Goal: Task Accomplishment & Management: Complete application form

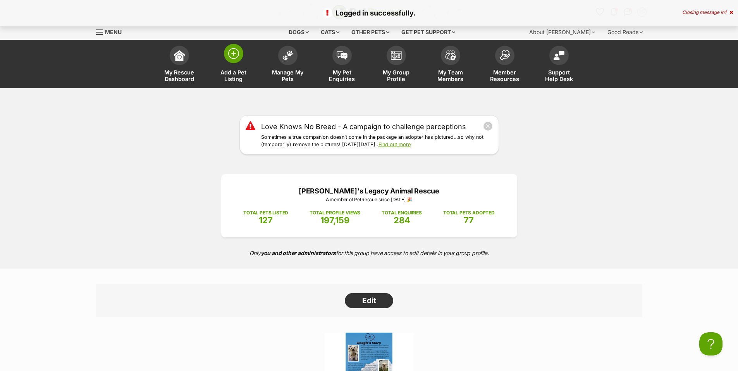
click at [239, 58] on span at bounding box center [233, 53] width 19 height 19
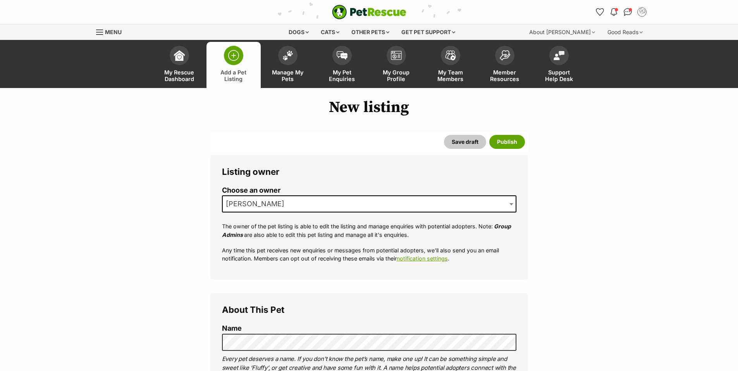
scroll to position [142, 0]
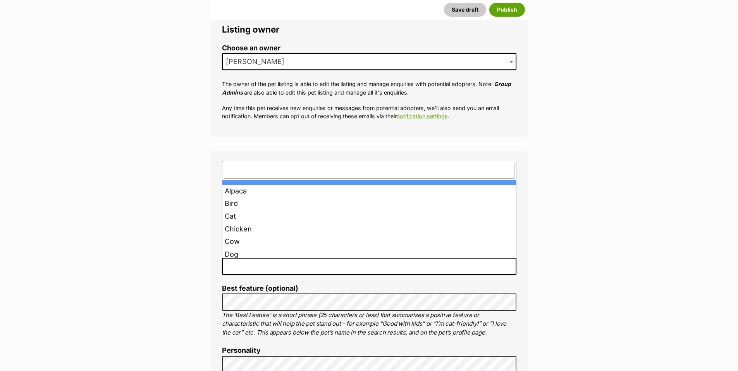
click at [308, 263] on span at bounding box center [369, 266] width 294 height 17
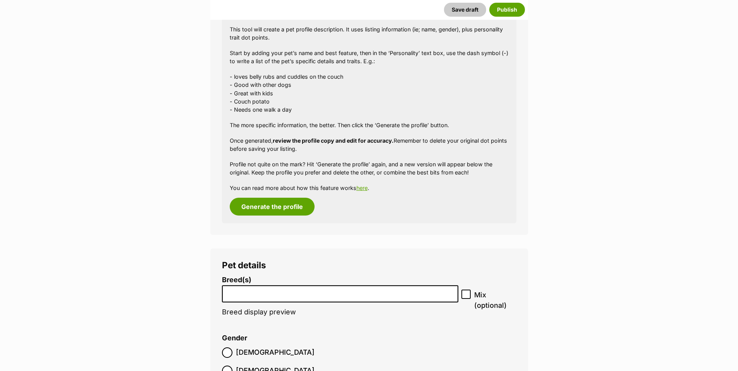
scroll to position [710, 0]
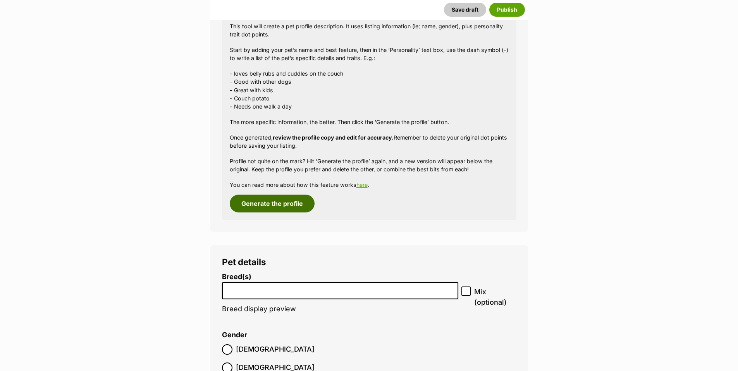
click at [275, 204] on button "Generate the profile" at bounding box center [272, 204] width 85 height 18
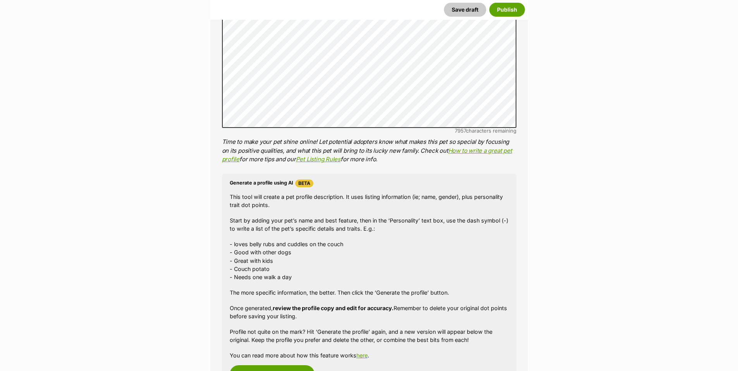
scroll to position [398, 0]
